Goal: Task Accomplishment & Management: Use online tool/utility

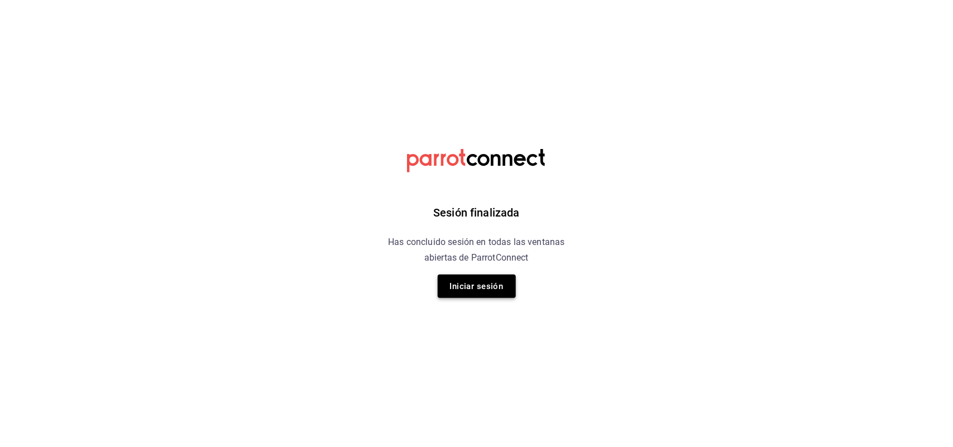
click at [492, 298] on button "Iniciar sesión" at bounding box center [477, 286] width 78 height 23
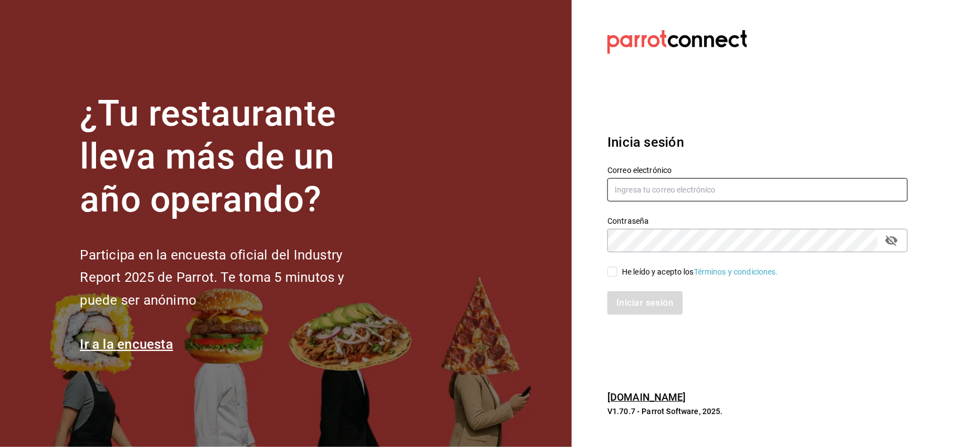
type input "multiuser@sushiexpress.com"
click at [620, 272] on span "He leído y acepto los Términos y condiciones." at bounding box center [697, 272] width 161 height 12
click at [617, 272] on input "He leído y acepto los Términos y condiciones." at bounding box center [612, 272] width 10 height 10
checkbox input "true"
click at [630, 296] on button "Iniciar sesión" at bounding box center [645, 302] width 76 height 23
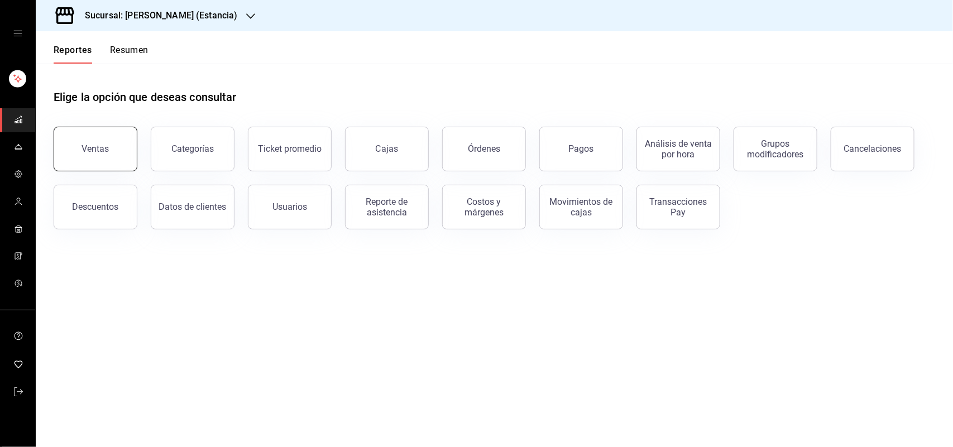
click at [100, 141] on button "Ventas" at bounding box center [96, 149] width 84 height 45
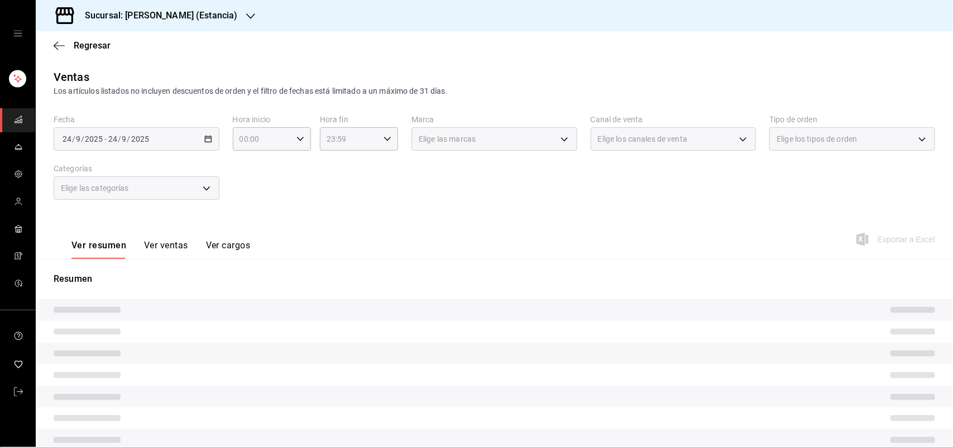
click at [565, 135] on div "Elige las marcas" at bounding box center [494, 138] width 166 height 23
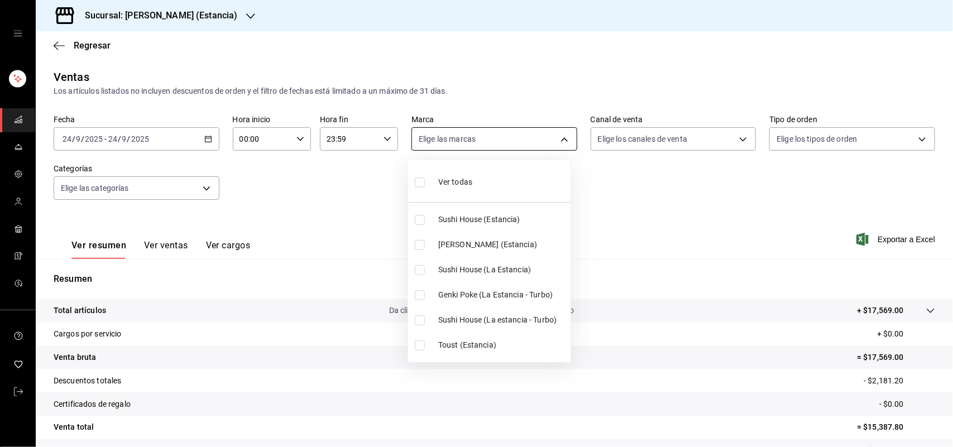
click at [555, 136] on body "Sucursal: [PERSON_NAME] (Estancia) Regresar Ventas Los artículos listados no in…" at bounding box center [476, 223] width 953 height 447
click at [222, 17] on div at bounding box center [476, 223] width 953 height 447
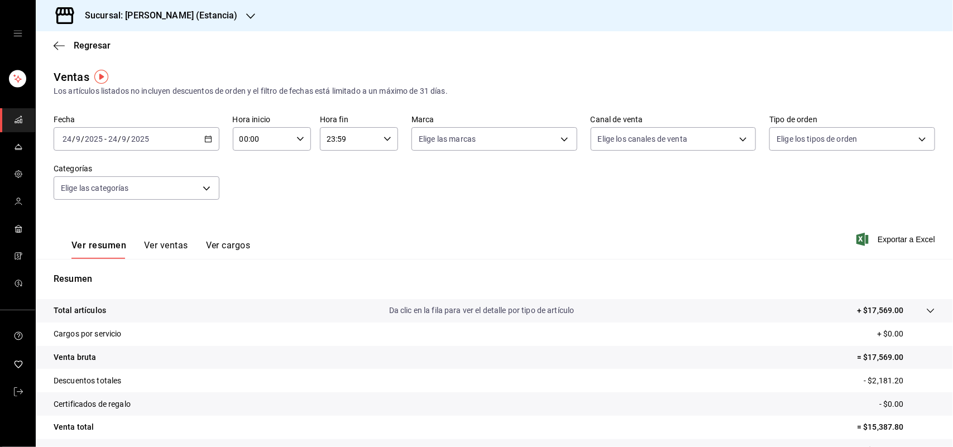
click at [246, 12] on icon "button" at bounding box center [250, 16] width 9 height 9
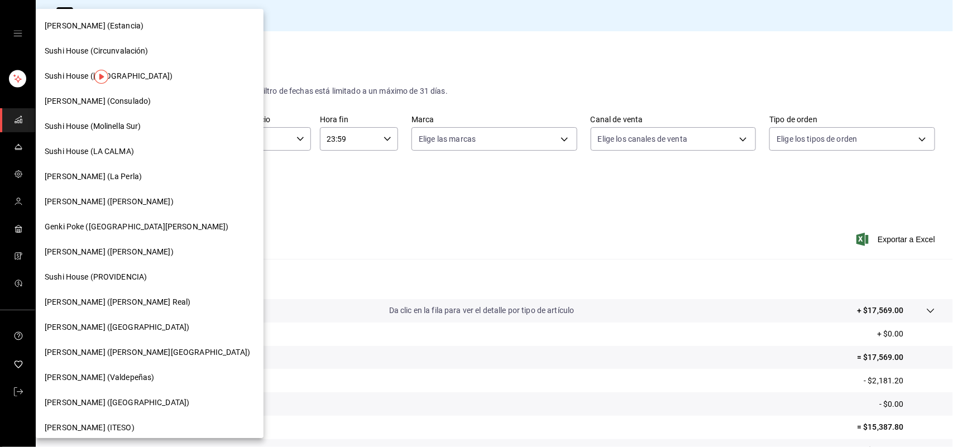
click at [107, 151] on span "Sushi House (LA CALMA)" at bounding box center [89, 152] width 89 height 12
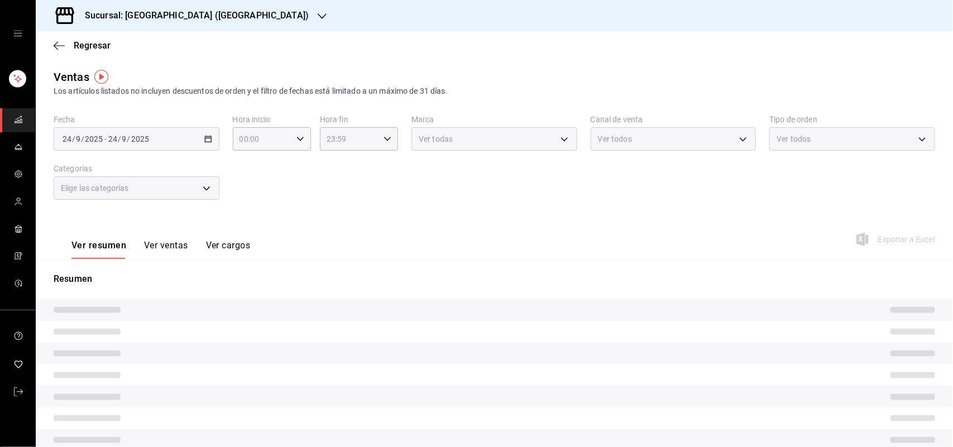
click at [526, 138] on div "Ver todas" at bounding box center [494, 138] width 166 height 23
click at [563, 141] on body "Sucursal: Sushi House (LA CALMA) Regresar Ventas Los artículos listados no incl…" at bounding box center [476, 223] width 953 height 447
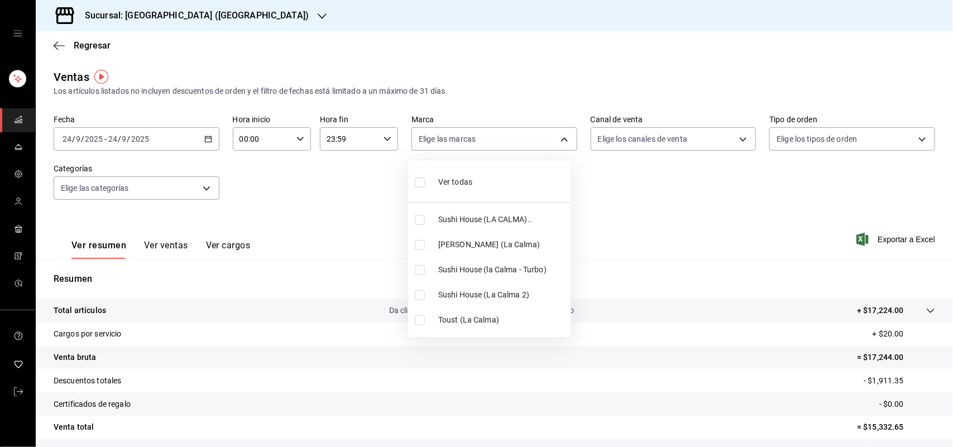
click at [419, 221] on input "checkbox" at bounding box center [420, 220] width 10 height 10
checkbox input "true"
type input "307f2552-bed5-4451-a1d4-9a3d8e6b1418"
click at [419, 272] on input "checkbox" at bounding box center [420, 270] width 10 height 10
checkbox input "true"
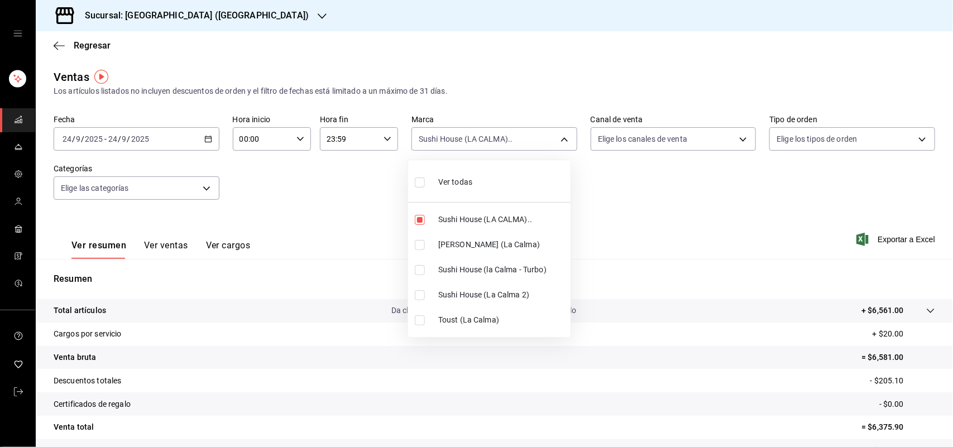
type input "307f2552-bed5-4451-a1d4-9a3d8e6b1418,8d0dddf4-cc55-4964-ab1c-2b5841a14462"
click at [423, 300] on input "checkbox" at bounding box center [420, 295] width 10 height 10
checkbox input "true"
type input "307f2552-bed5-4451-a1d4-9a3d8e6b1418,8d0dddf4-cc55-4964-ab1c-2b5841a14462,370d3…"
click at [734, 135] on div at bounding box center [476, 223] width 953 height 447
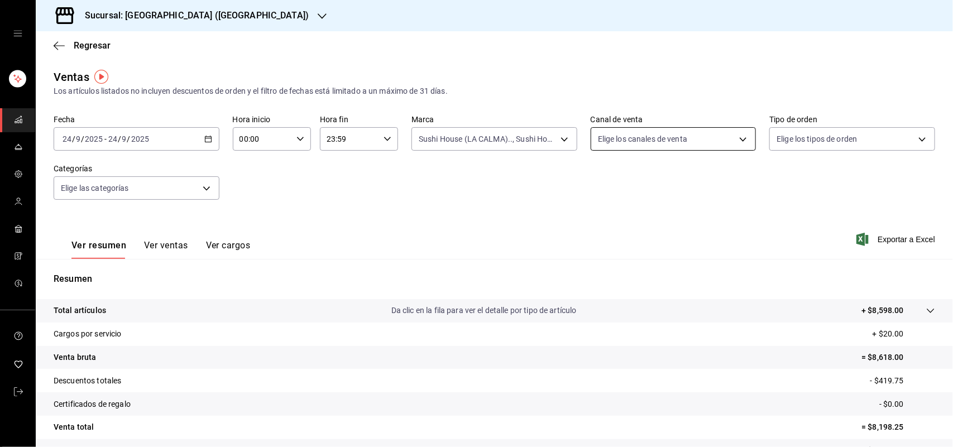
click at [734, 141] on body "Sucursal: Sushi House (LA CALMA) Regresar Ventas Los artículos listados no incl…" at bounding box center [476, 223] width 953 height 447
click at [591, 264] on li "Rappi" at bounding box center [666, 269] width 162 height 25
type input "RAPPI"
checkbox input "true"
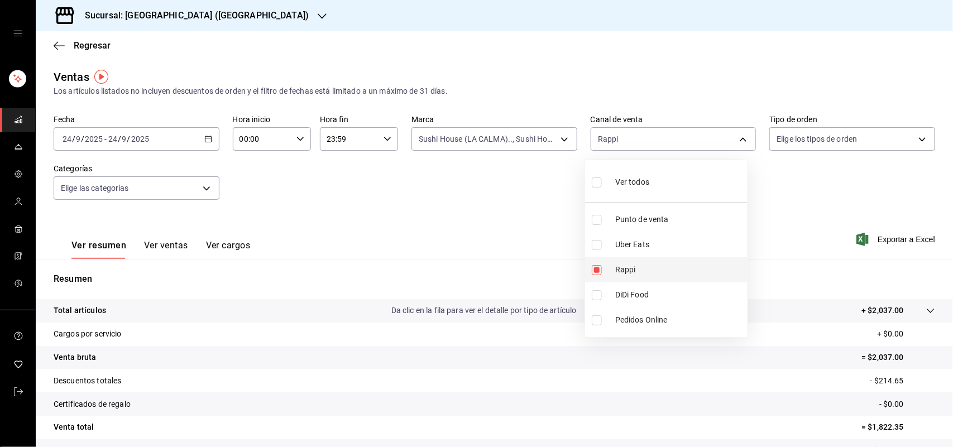
click at [590, 263] on li "Rappi" at bounding box center [666, 269] width 162 height 25
checkbox input "false"
click at [599, 296] on input "checkbox" at bounding box center [597, 295] width 10 height 10
checkbox input "true"
type input "DIDI_FOOD"
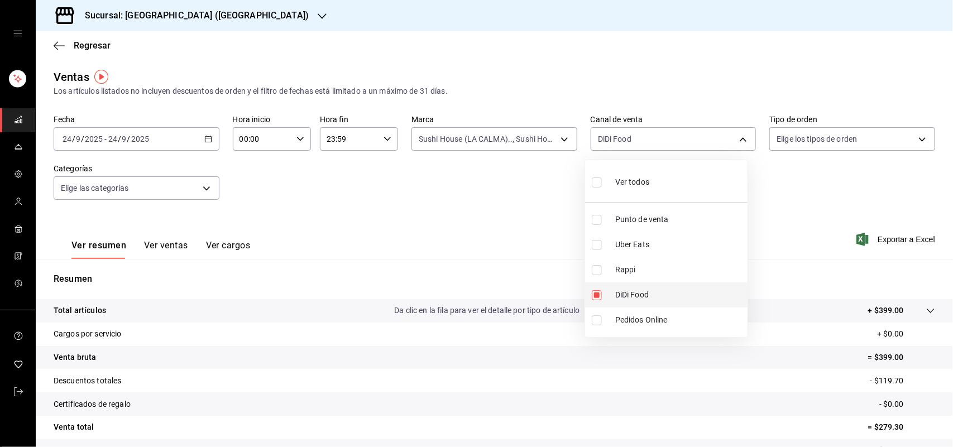
click at [599, 296] on input "checkbox" at bounding box center [597, 295] width 10 height 10
checkbox input "false"
click at [596, 243] on input "checkbox" at bounding box center [597, 245] width 10 height 10
checkbox input "true"
type input "UBER_EATS"
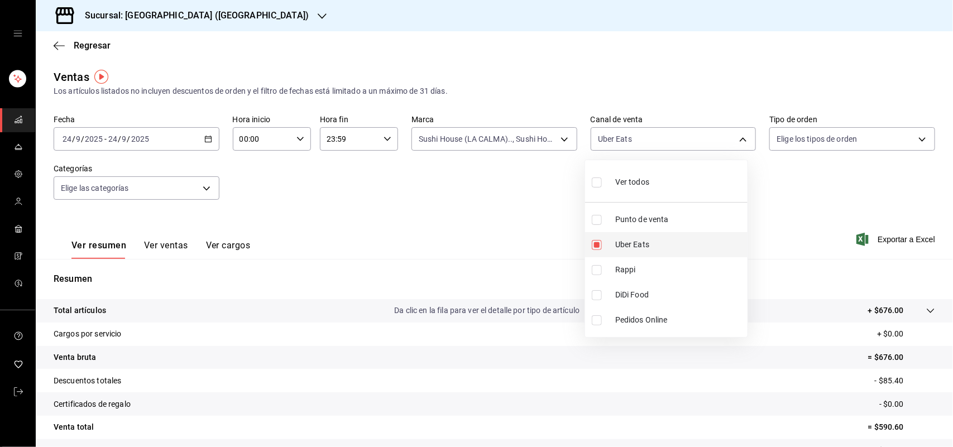
click at [596, 243] on input "checkbox" at bounding box center [597, 245] width 10 height 10
checkbox input "false"
click at [522, 112] on div at bounding box center [476, 223] width 953 height 447
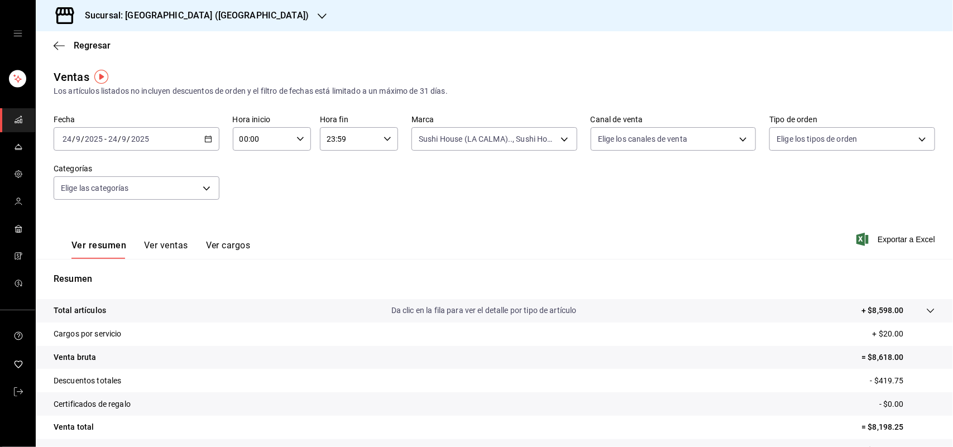
click at [522, 142] on body "Sucursal: Sushi House (LA CALMA) Regresar Ventas Los artículos listados no incl…" at bounding box center [476, 223] width 953 height 447
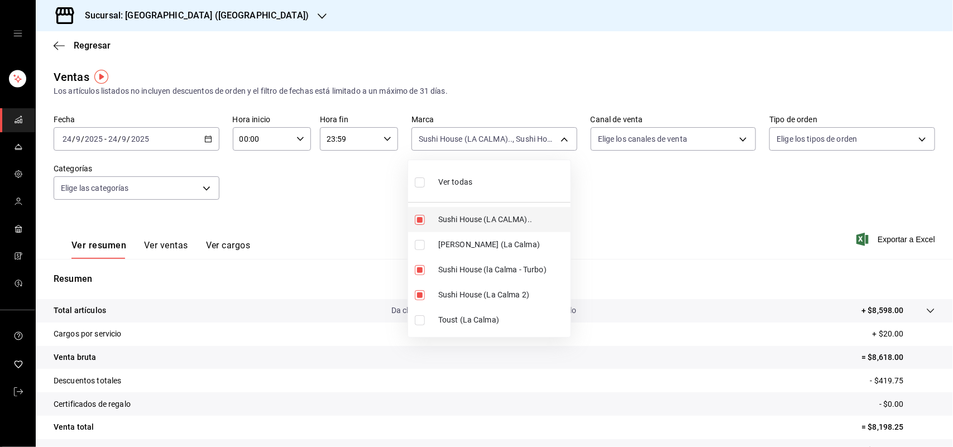
click at [418, 218] on input "checkbox" at bounding box center [420, 220] width 10 height 10
checkbox input "false"
type input "8d0dddf4-cc55-4964-ab1c-2b5841a14462,370d3383-42ab-44c7-9136-c83d53f09056"
click at [421, 271] on input "checkbox" at bounding box center [420, 270] width 10 height 10
checkbox input "false"
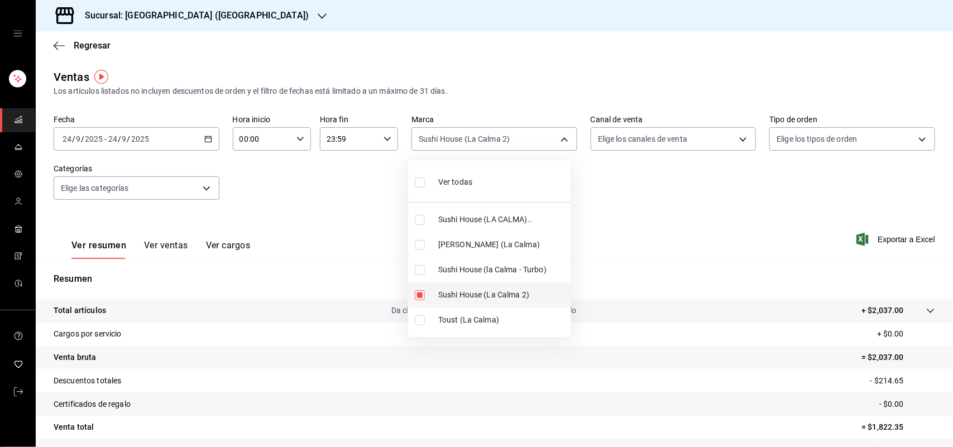
type input "370d3383-42ab-44c7-9136-c83d53f09056"
click at [419, 297] on input "checkbox" at bounding box center [420, 295] width 10 height 10
checkbox input "false"
click at [420, 247] on input "checkbox" at bounding box center [420, 245] width 10 height 10
checkbox input "true"
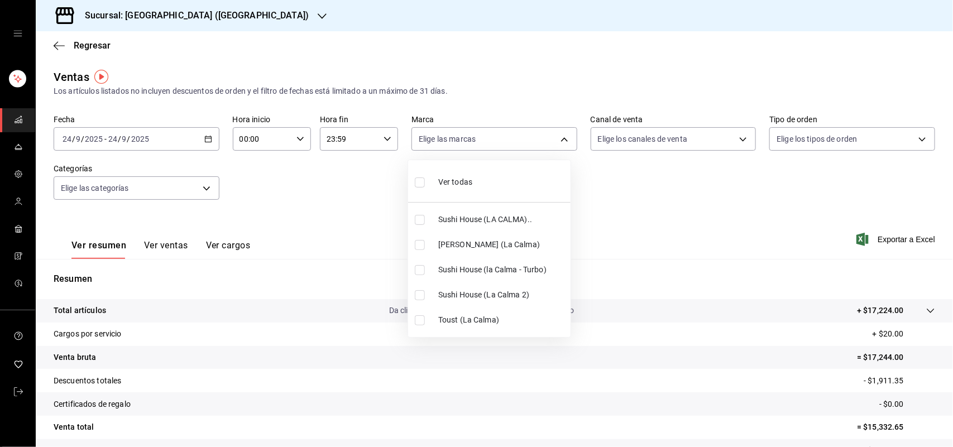
type input "ad5c7ce8-09c3-4353-8fa5-0bd3f2c3ed7d"
click at [610, 150] on div at bounding box center [476, 223] width 953 height 447
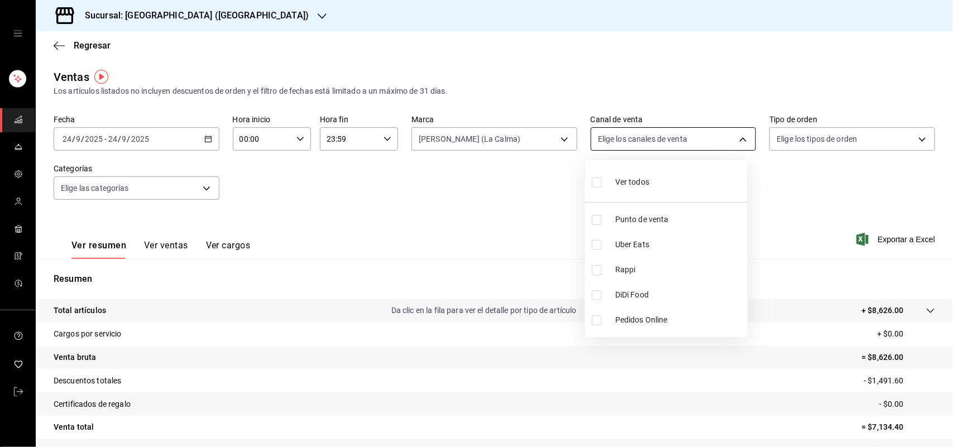
click at [620, 137] on body "Sucursal: Sushi House (LA CALMA) Regresar Ventas Los artículos listados no incl…" at bounding box center [476, 223] width 953 height 447
click at [601, 271] on input "checkbox" at bounding box center [597, 270] width 10 height 10
checkbox input "true"
type input "RAPPI"
click at [601, 271] on input "checkbox" at bounding box center [597, 270] width 10 height 10
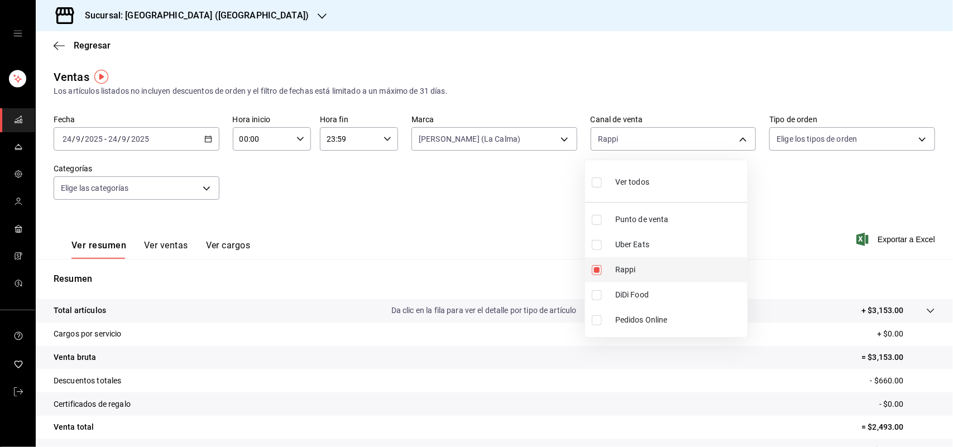
checkbox input "false"
click at [599, 294] on input "checkbox" at bounding box center [597, 295] width 10 height 10
checkbox input "true"
type input "DIDI_FOOD"
click at [599, 294] on input "checkbox" at bounding box center [597, 295] width 10 height 10
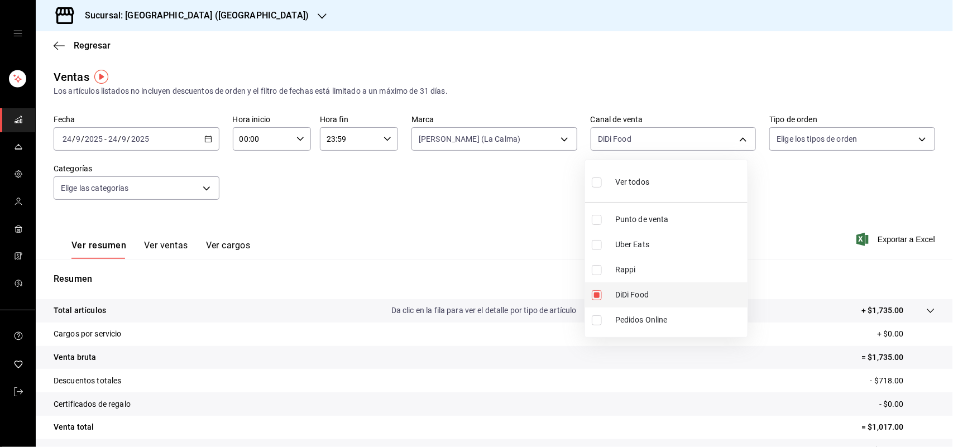
checkbox input "false"
click at [593, 247] on input "checkbox" at bounding box center [597, 245] width 10 height 10
checkbox input "true"
type input "UBER_EATS"
